Goal: Task Accomplishment & Management: Use online tool/utility

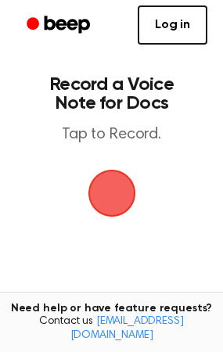
click at [109, 197] on span "button" at bounding box center [111, 193] width 60 height 60
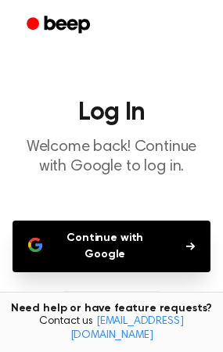
click at [159, 242] on button "Continue with Google" at bounding box center [112, 246] width 198 height 52
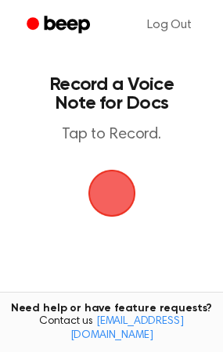
click at [95, 191] on span "button" at bounding box center [112, 193] width 80 height 80
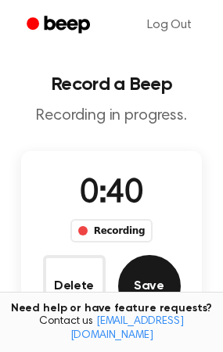
click at [148, 281] on button "Save" at bounding box center [149, 286] width 63 height 63
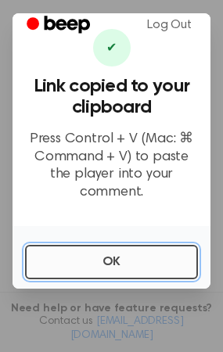
click at [127, 245] on button "OK" at bounding box center [111, 262] width 173 height 34
